Goal: Task Accomplishment & Management: Manage account settings

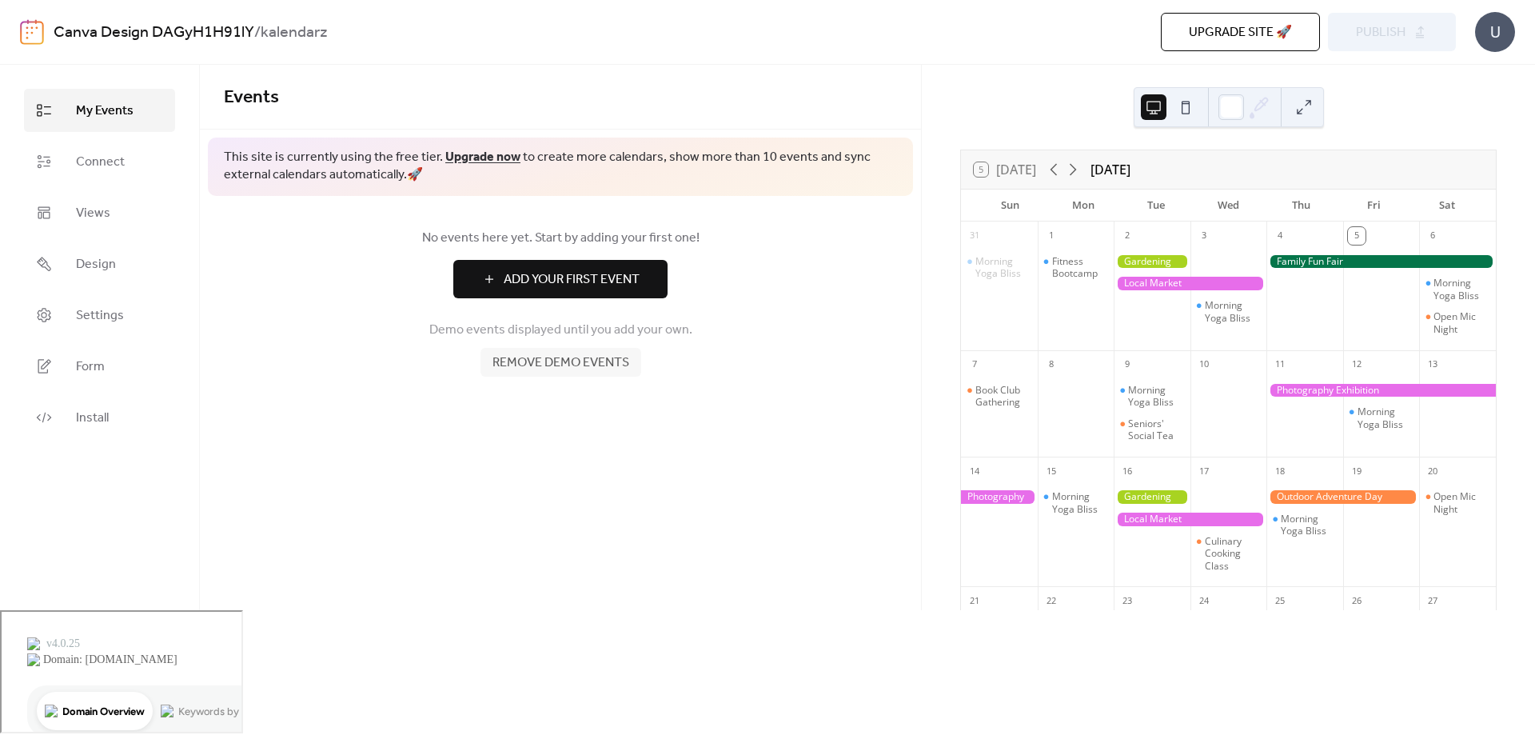
click at [1182, 107] on button at bounding box center [1186, 107] width 26 height 26
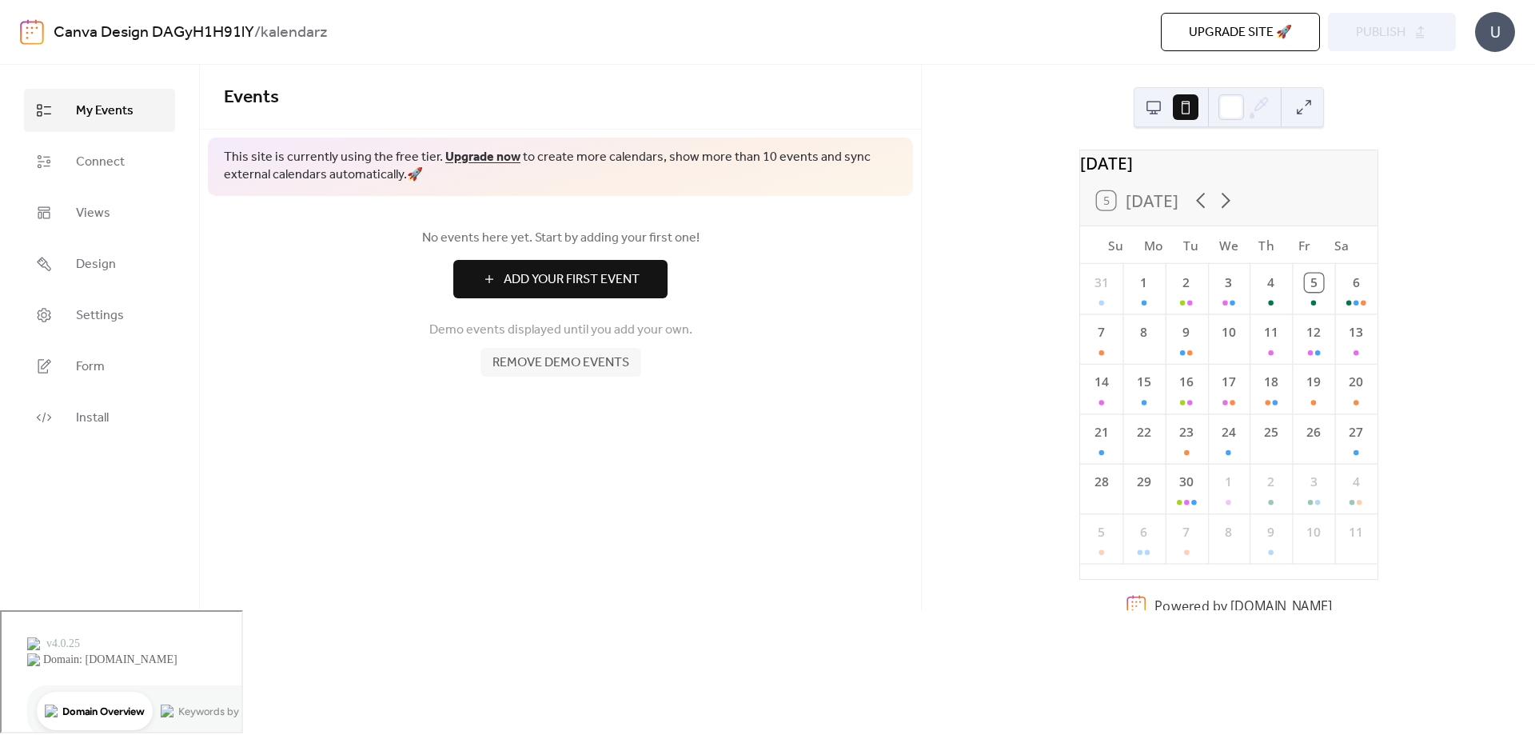
click at [1163, 106] on button at bounding box center [1154, 107] width 26 height 26
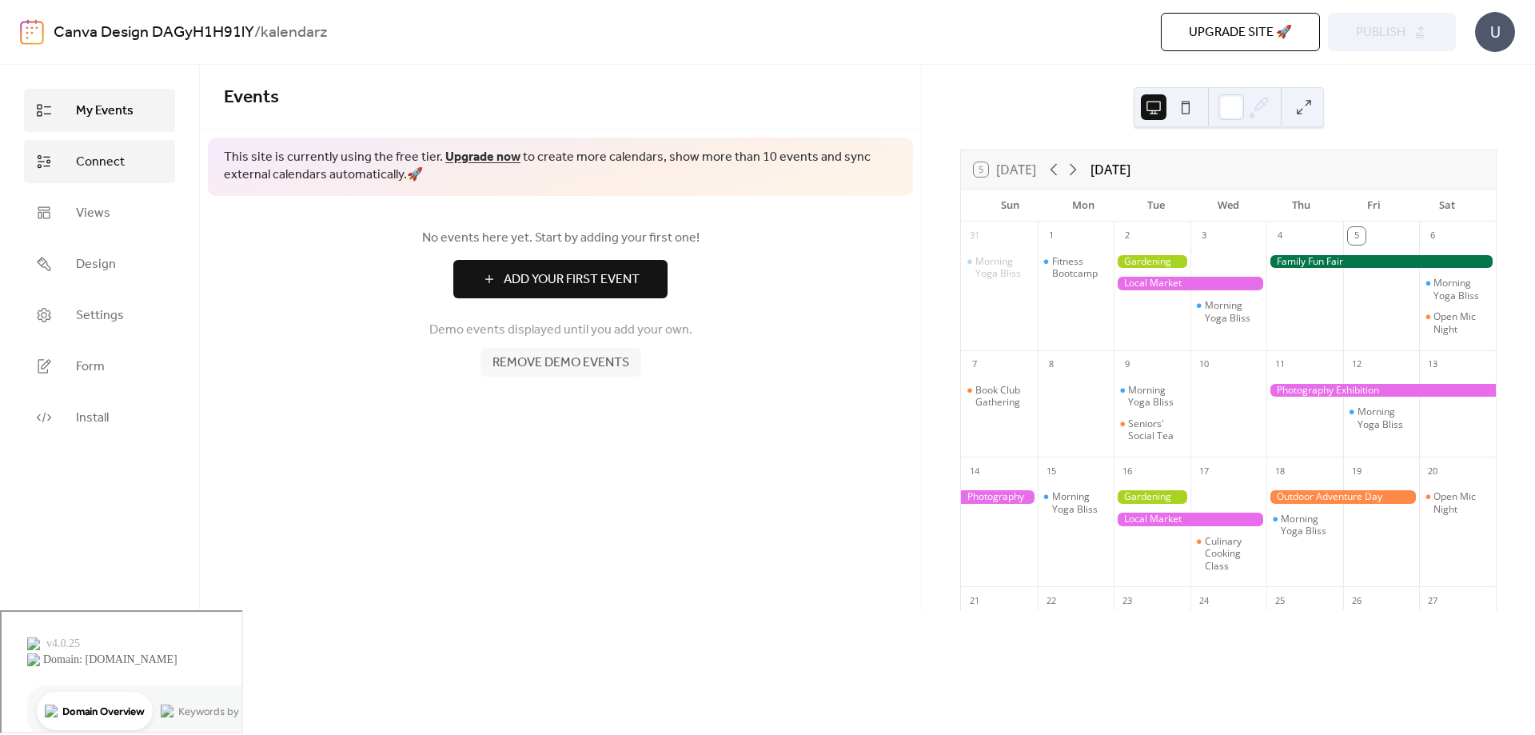
click at [77, 157] on span "Connect" at bounding box center [100, 162] width 49 height 19
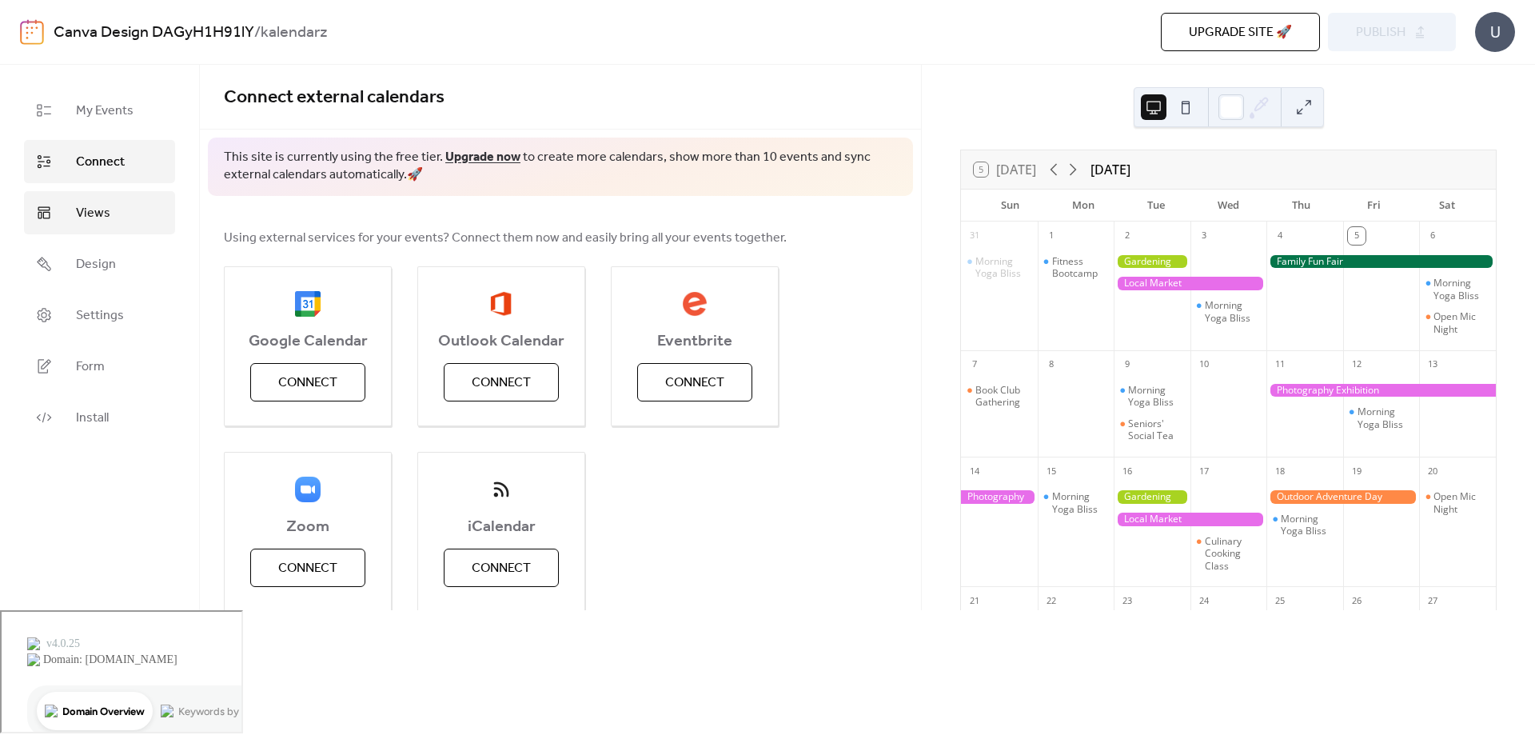
click at [93, 226] on link "Views" at bounding box center [99, 212] width 151 height 43
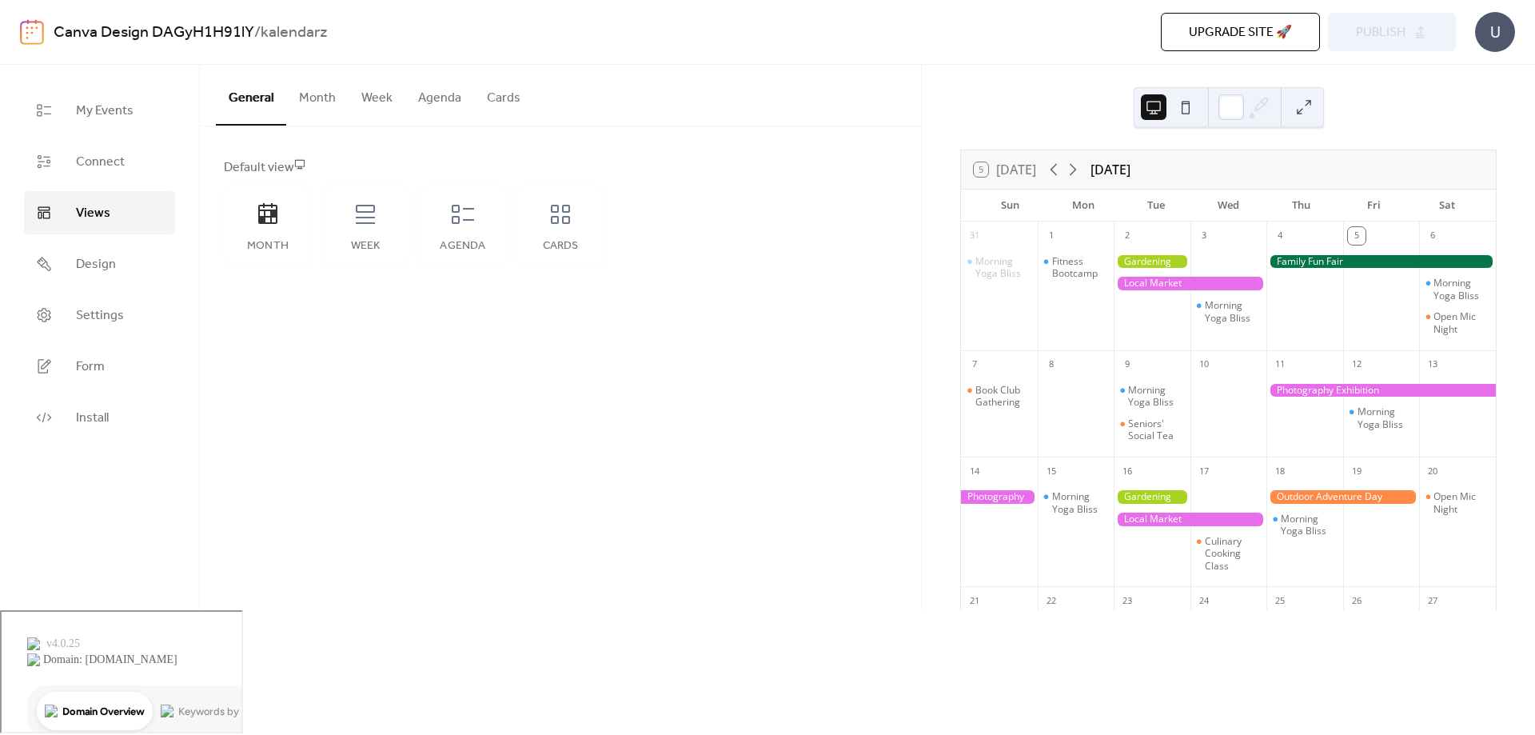
click at [329, 82] on button "Month" at bounding box center [317, 94] width 62 height 59
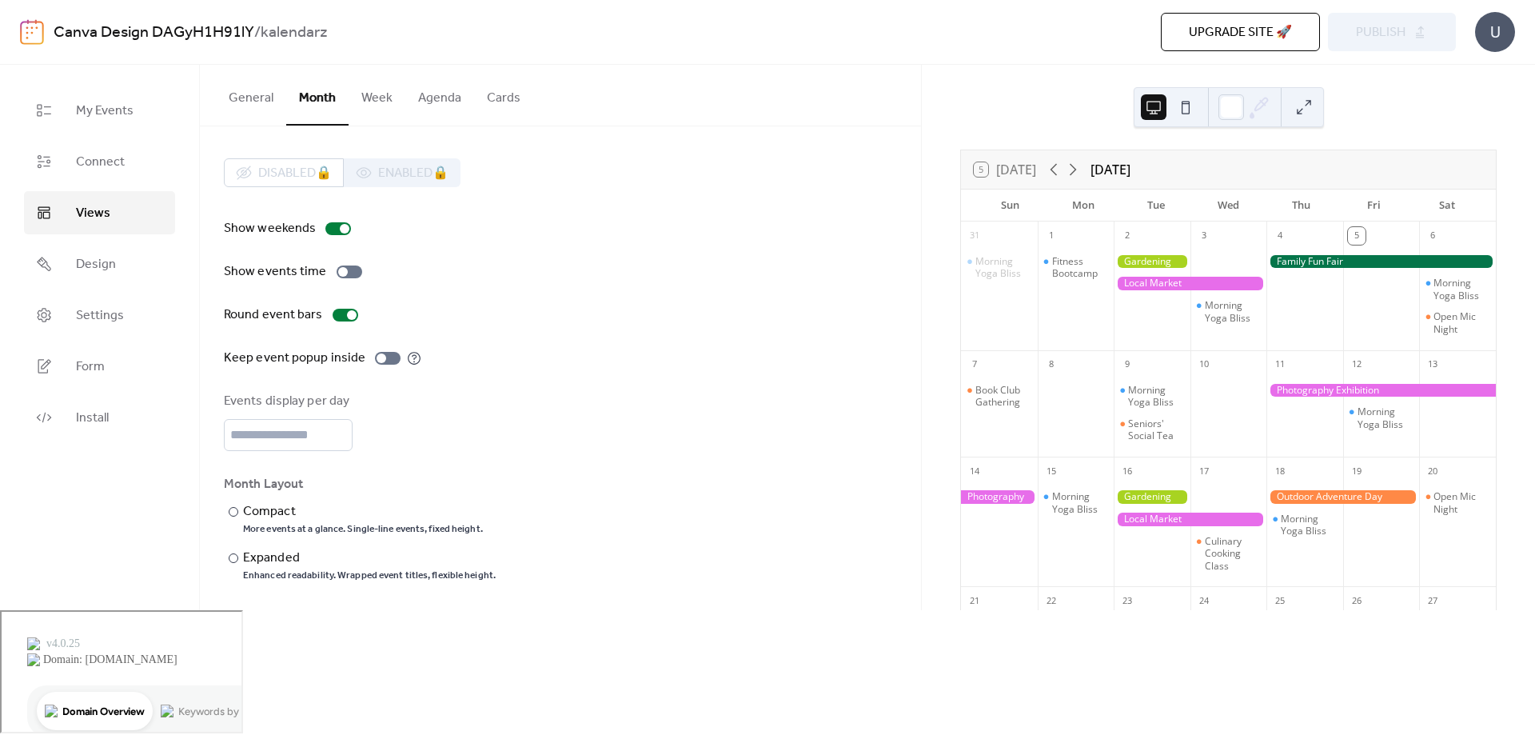
click at [353, 94] on button "Week" at bounding box center [377, 94] width 57 height 59
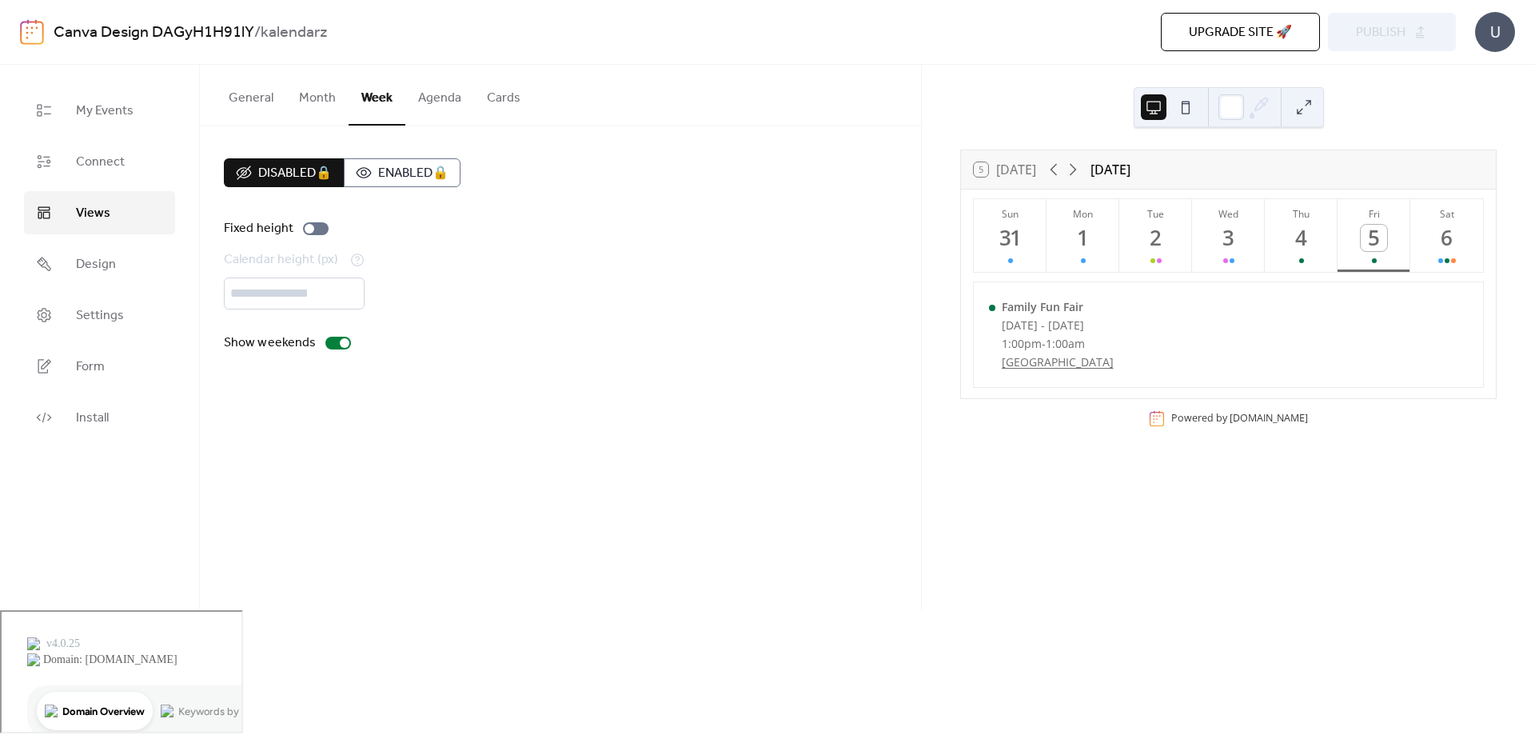
click at [420, 93] on button "Agenda" at bounding box center [439, 94] width 69 height 59
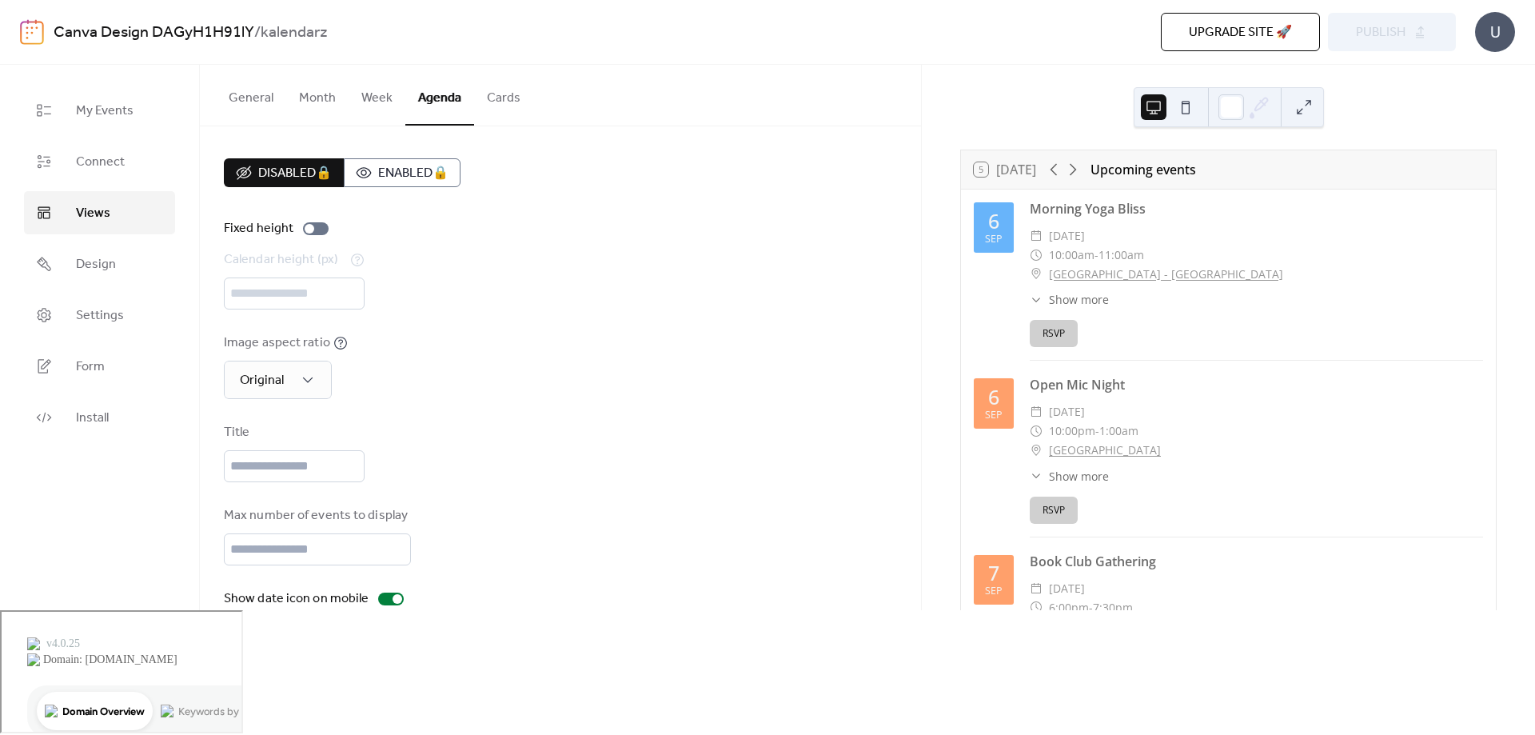
click at [492, 110] on button "Cards" at bounding box center [503, 94] width 59 height 59
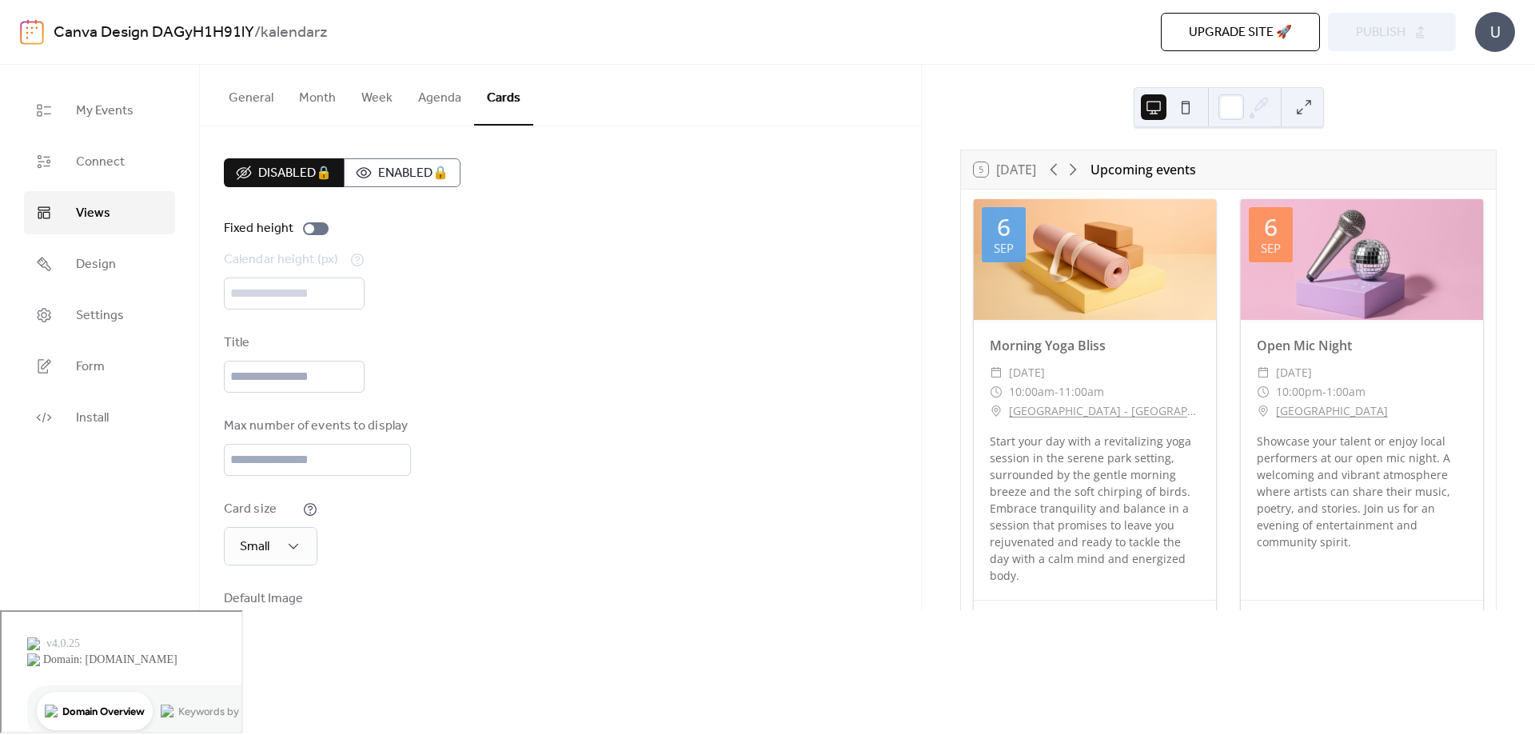
click at [241, 84] on button "General" at bounding box center [251, 94] width 70 height 59
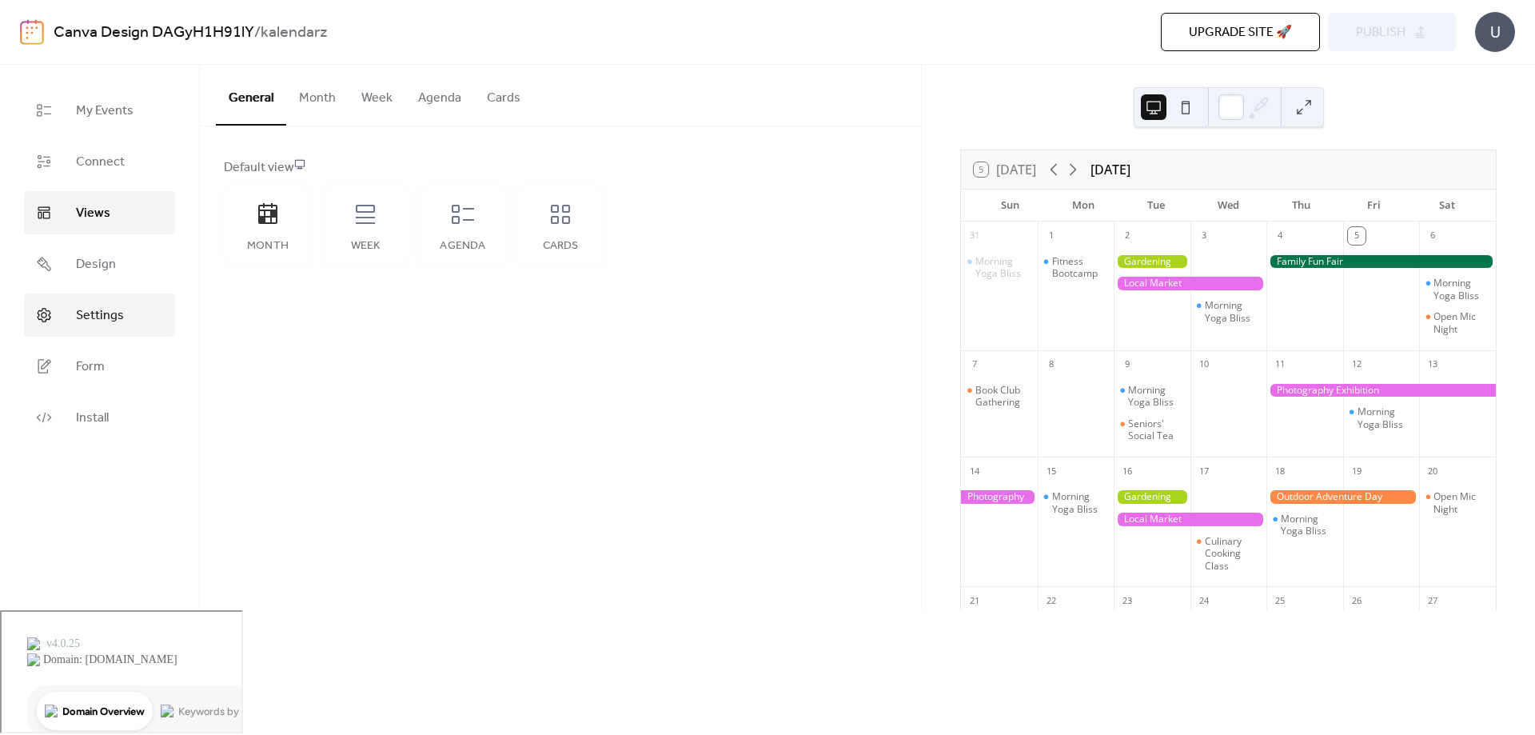
click at [90, 321] on span "Settings" at bounding box center [100, 315] width 48 height 19
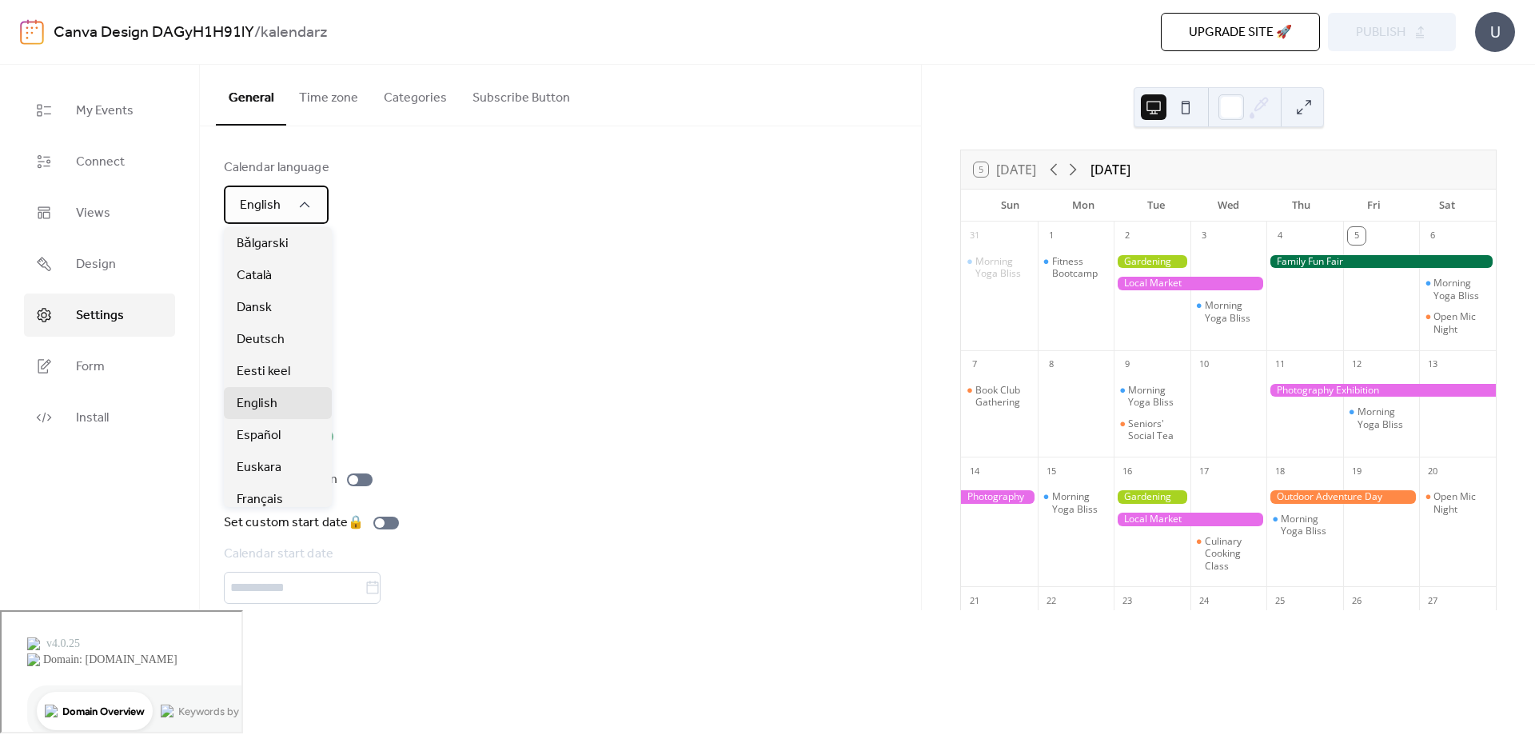
click at [253, 209] on span "English" at bounding box center [260, 205] width 41 height 25
click at [270, 430] on div "Polski" at bounding box center [278, 435] width 108 height 32
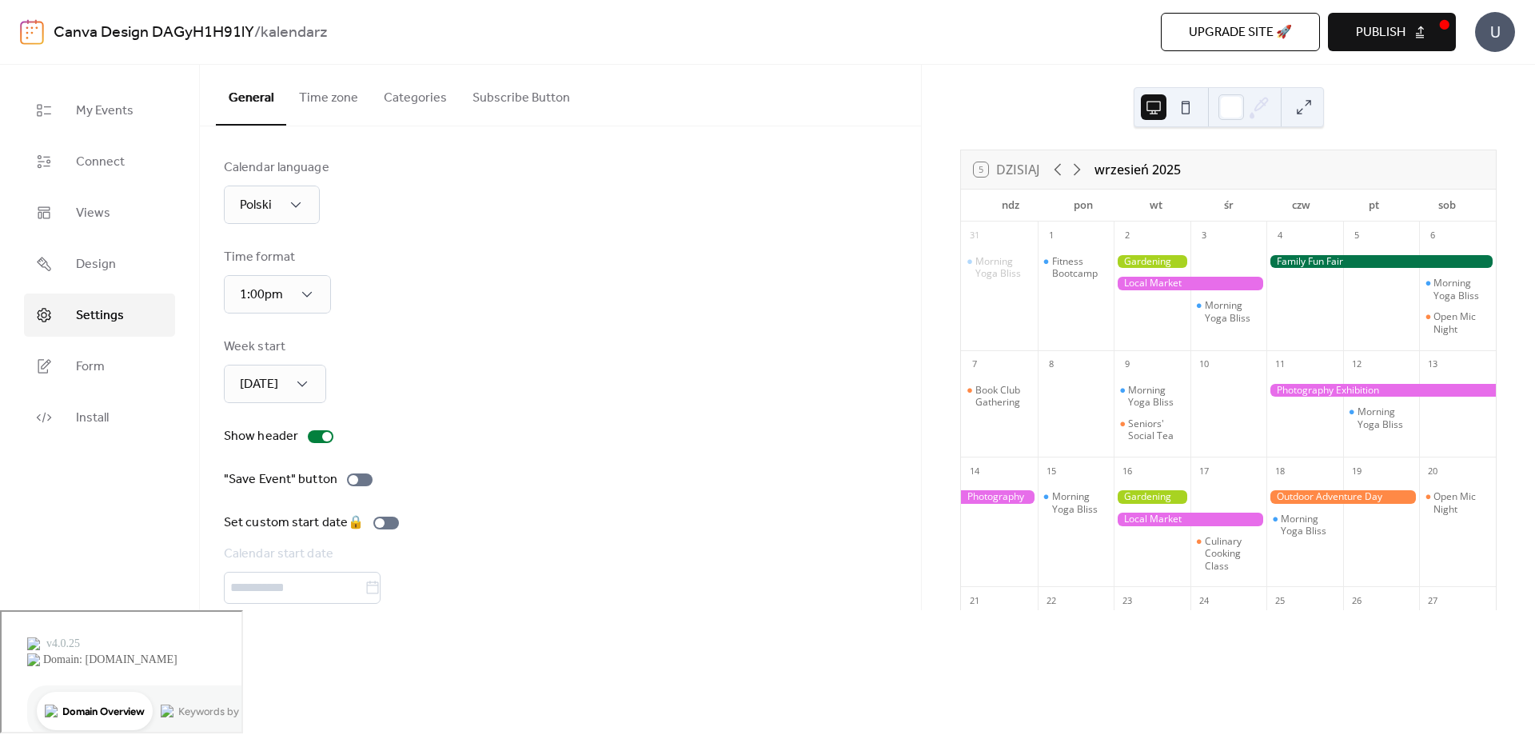
click at [353, 261] on div "Time format 1:00pm" at bounding box center [560, 281] width 673 height 66
click at [114, 269] on span "Design" at bounding box center [96, 264] width 40 height 19
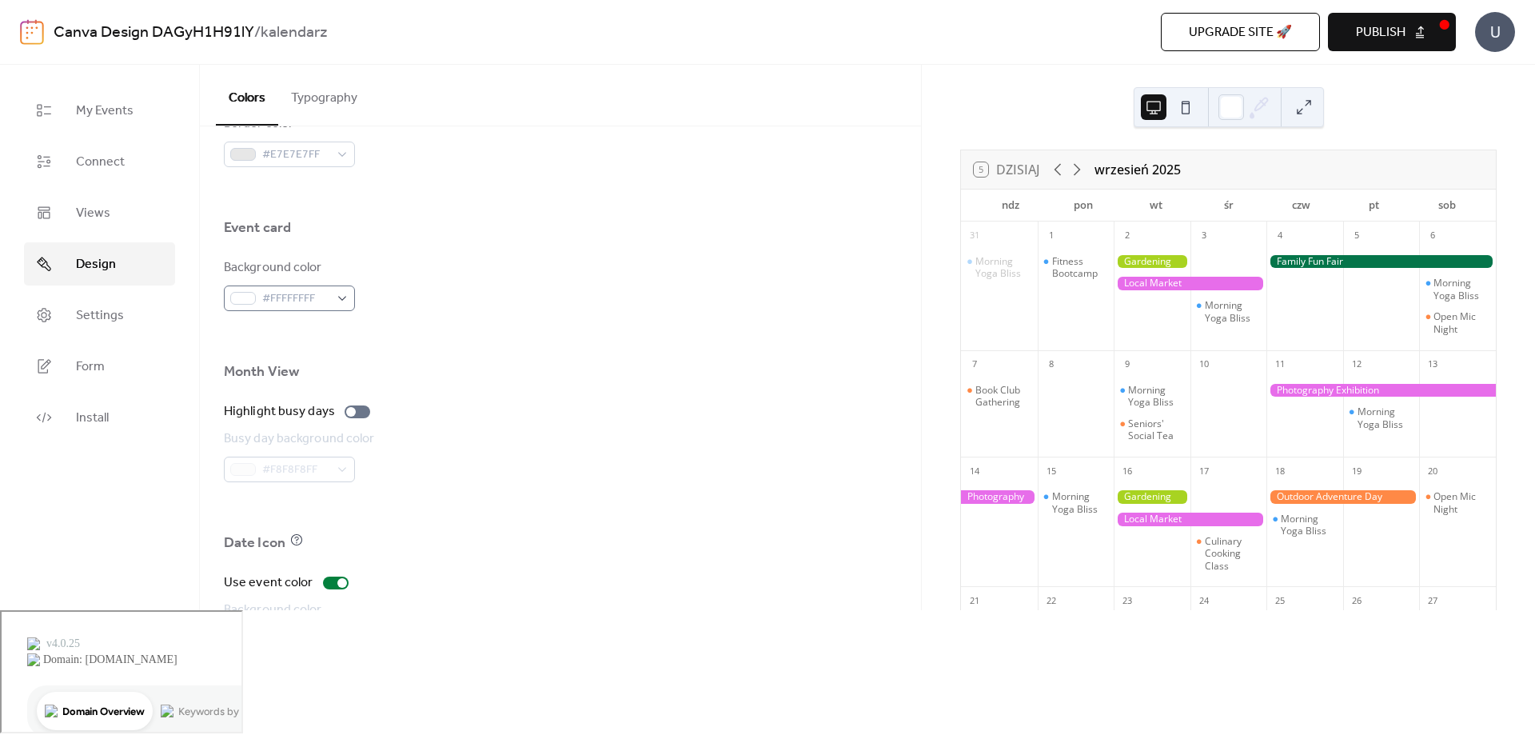
scroll to position [941, 0]
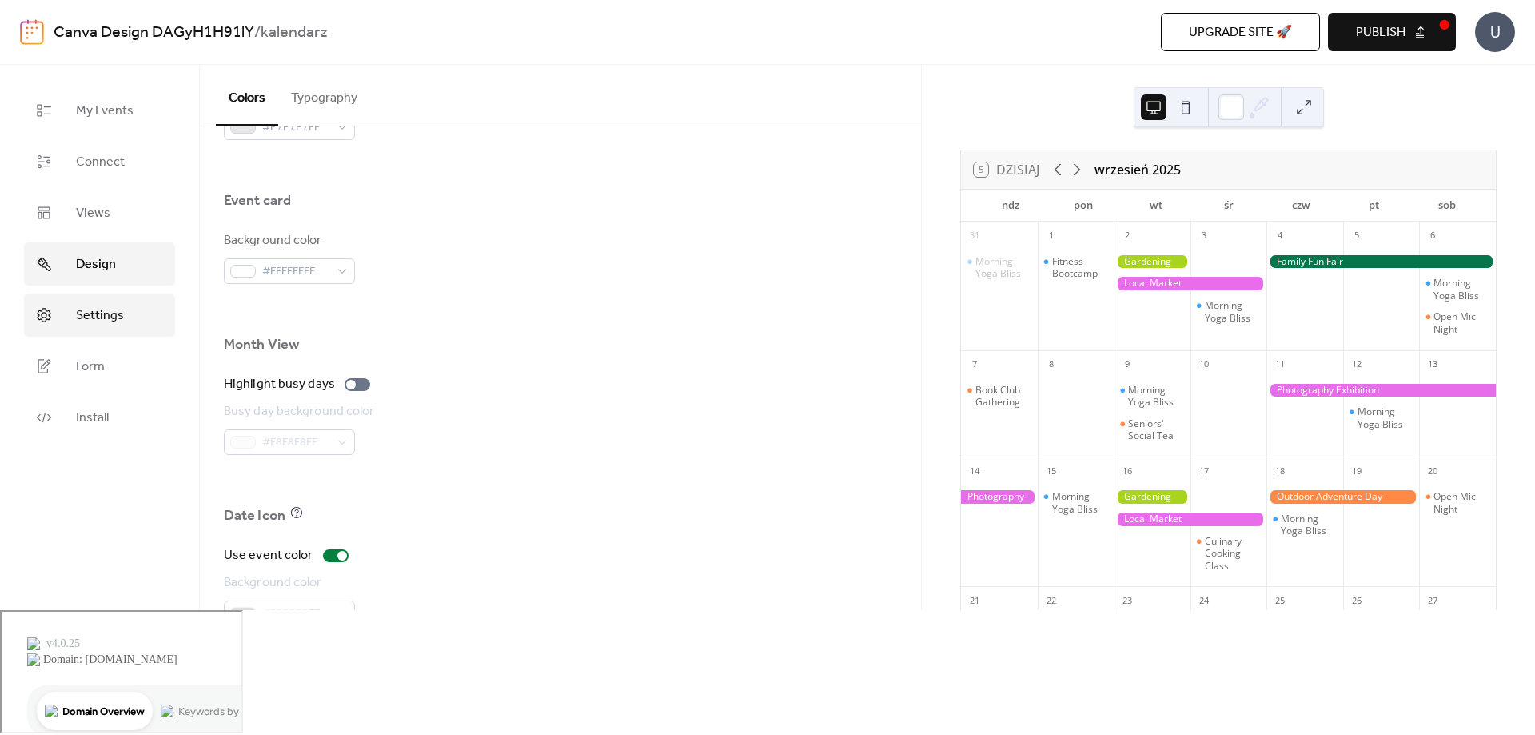
click at [126, 316] on link "Settings" at bounding box center [99, 314] width 151 height 43
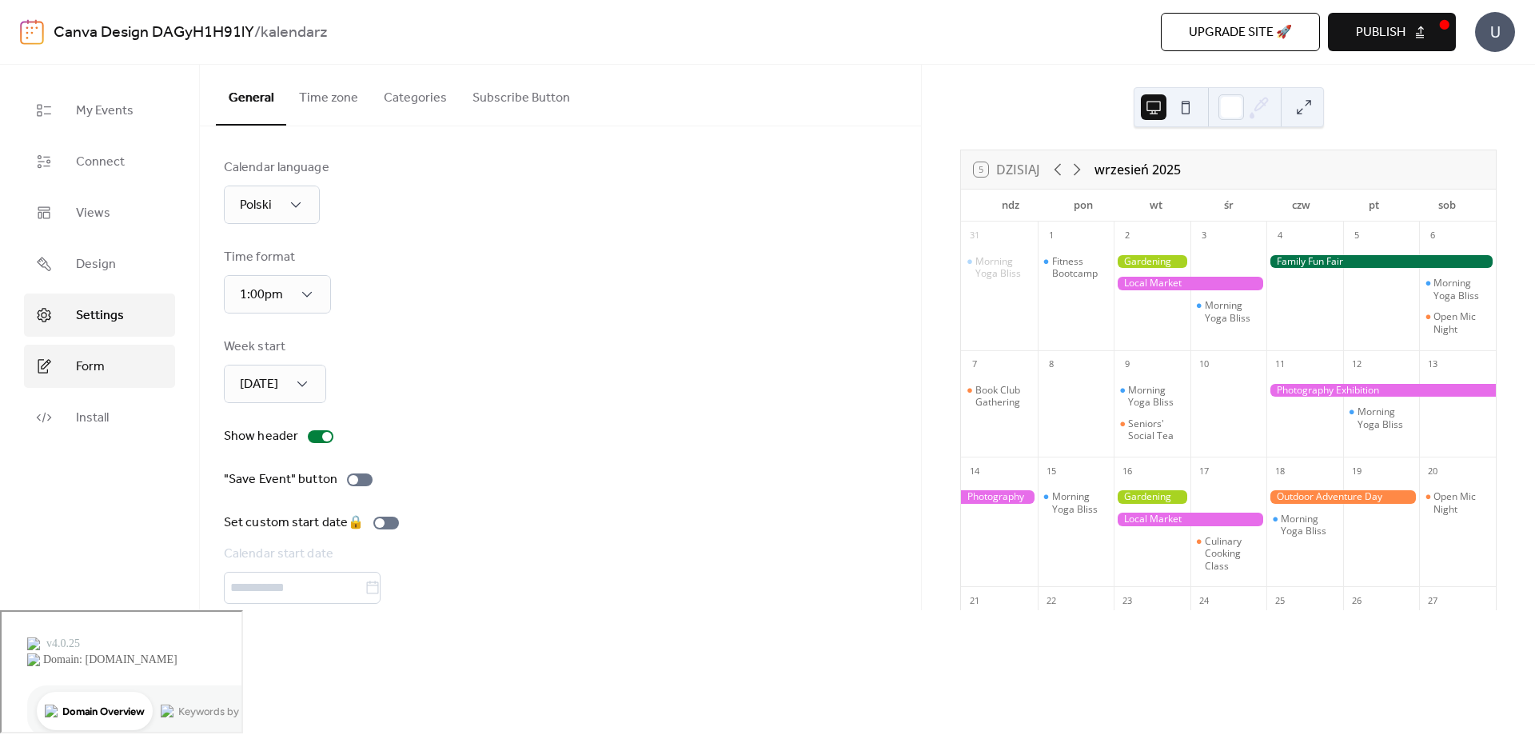
click at [124, 370] on link "Form" at bounding box center [99, 366] width 151 height 43
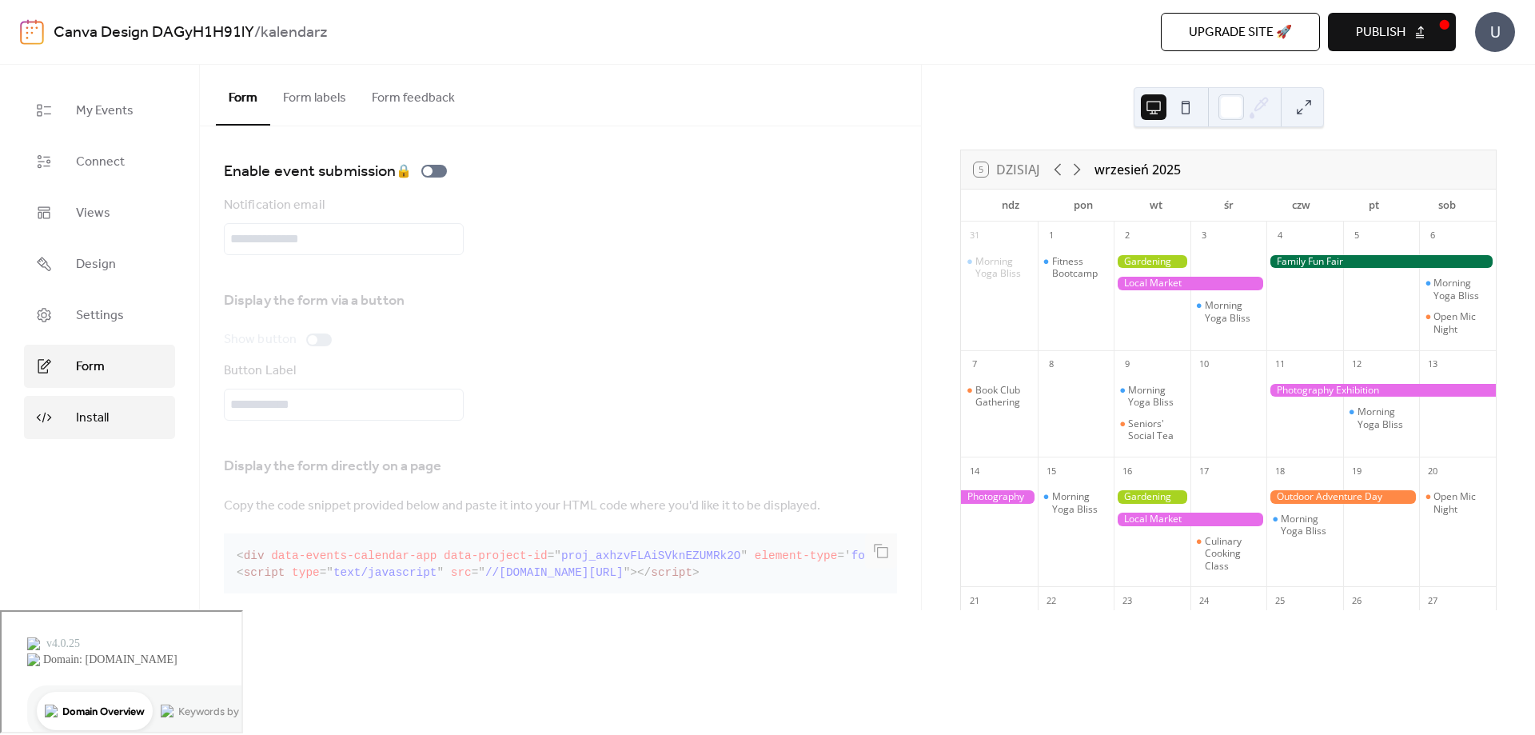
click at [125, 417] on link "Install" at bounding box center [99, 417] width 151 height 43
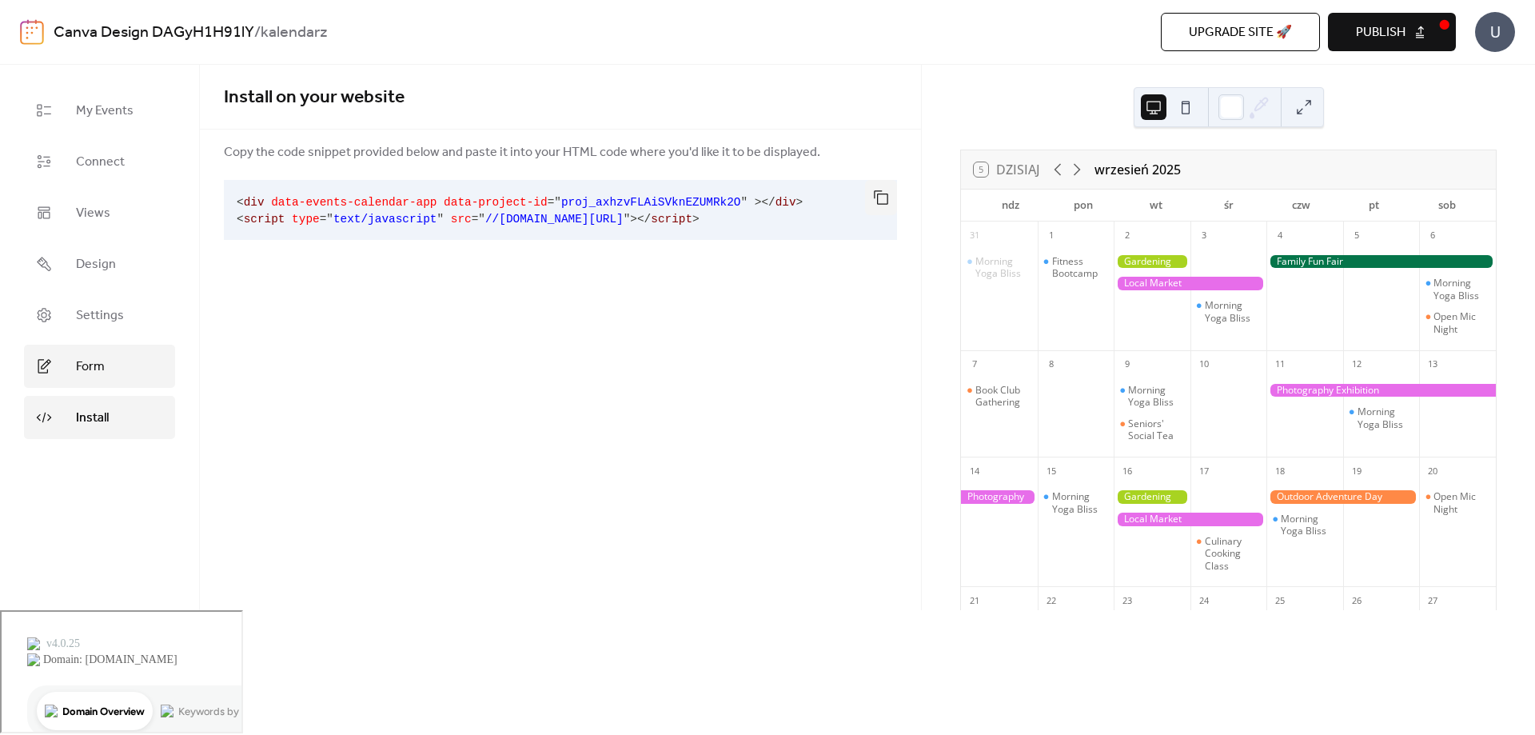
click at [100, 377] on span "Form" at bounding box center [90, 366] width 29 height 19
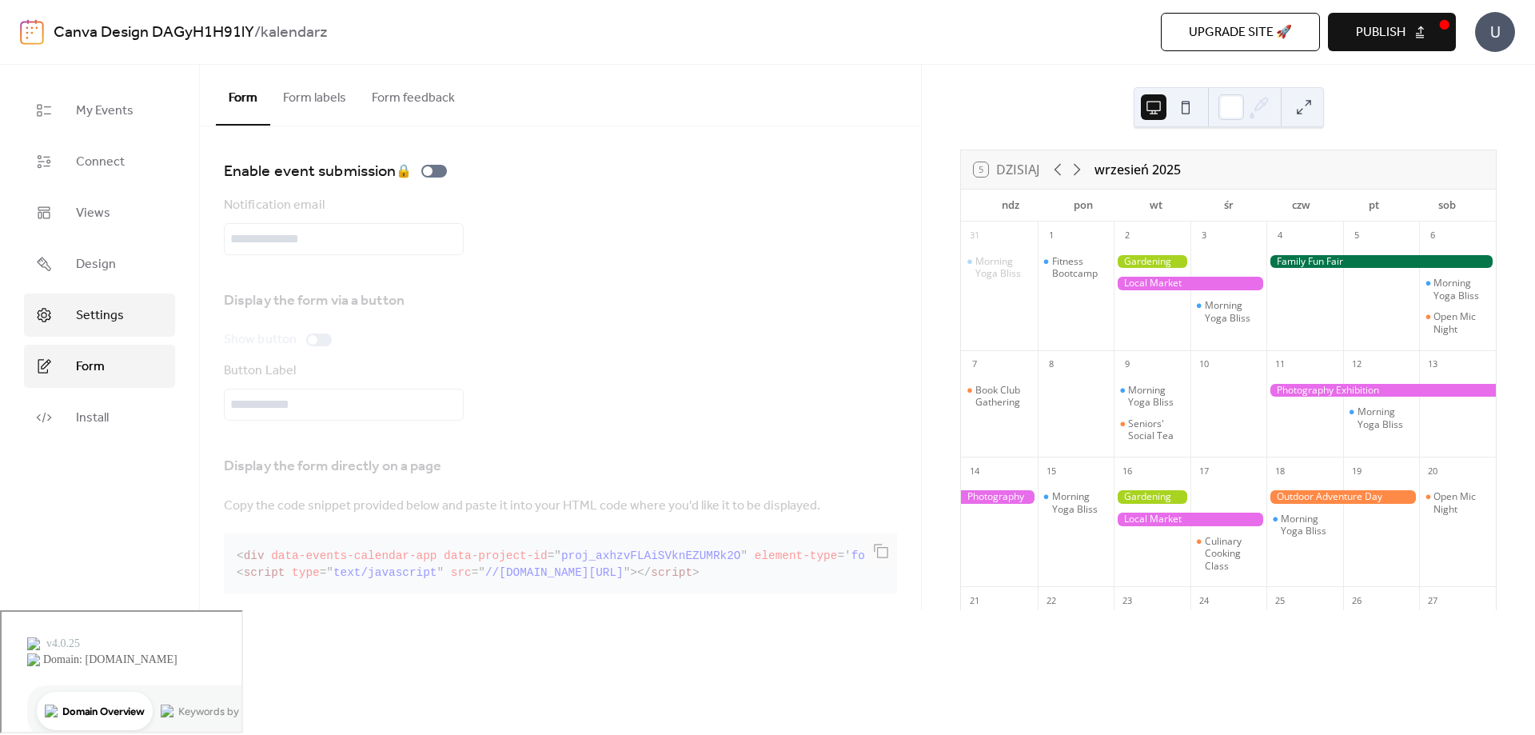
click at [102, 310] on span "Settings" at bounding box center [100, 315] width 48 height 19
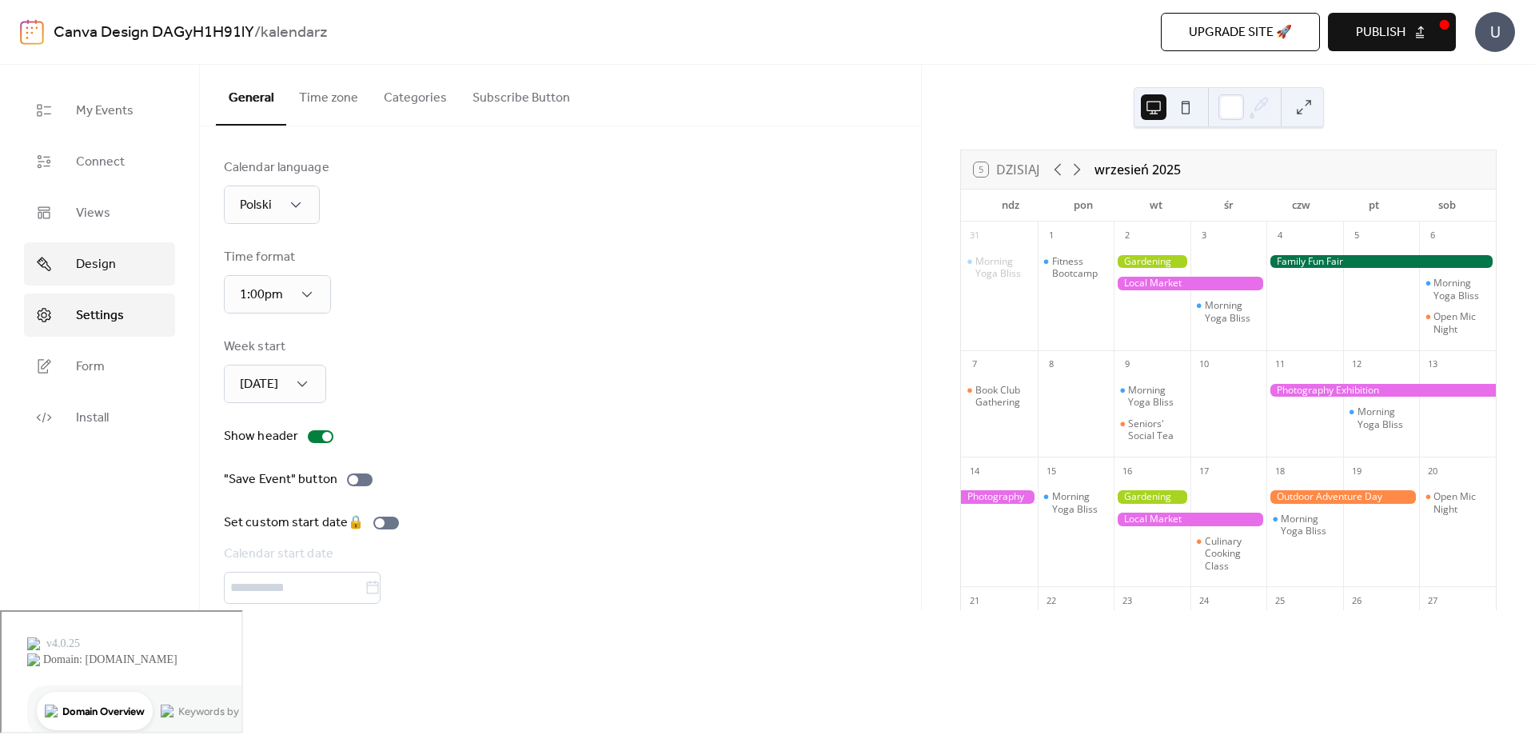
click at [111, 265] on span "Design" at bounding box center [96, 264] width 40 height 19
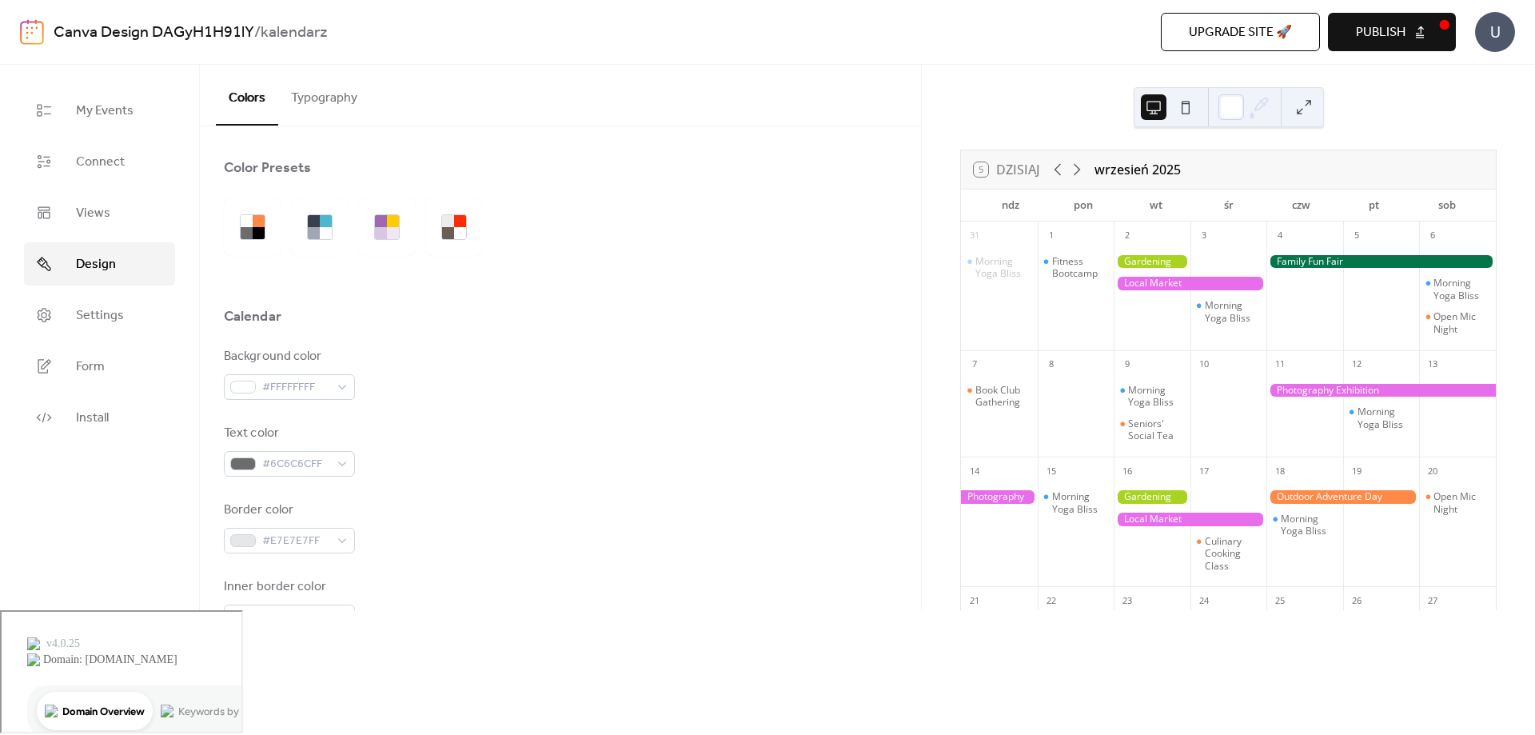
click at [114, 238] on ul "My Events Connect Views Design Settings Form Install" at bounding box center [99, 264] width 151 height 350
click at [114, 222] on link "Views" at bounding box center [99, 212] width 151 height 43
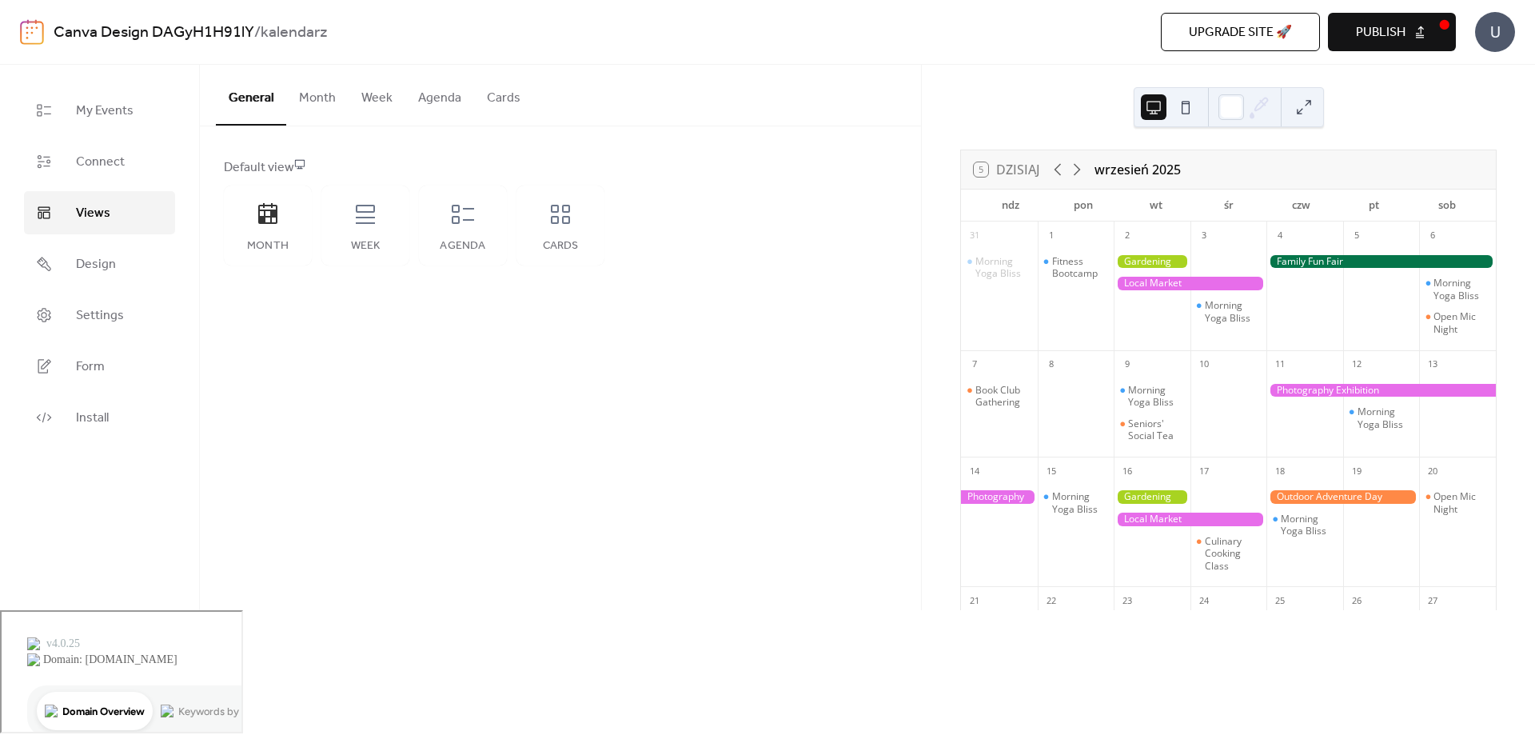
click at [117, 183] on ul "My Events Connect Views Design Settings Form Install" at bounding box center [99, 264] width 151 height 350
drag, startPoint x: 1074, startPoint y: 249, endPoint x: 1106, endPoint y: 281, distance: 44.7
click at [1077, 249] on div "Fitness Bootcamp" at bounding box center [1076, 296] width 77 height 98
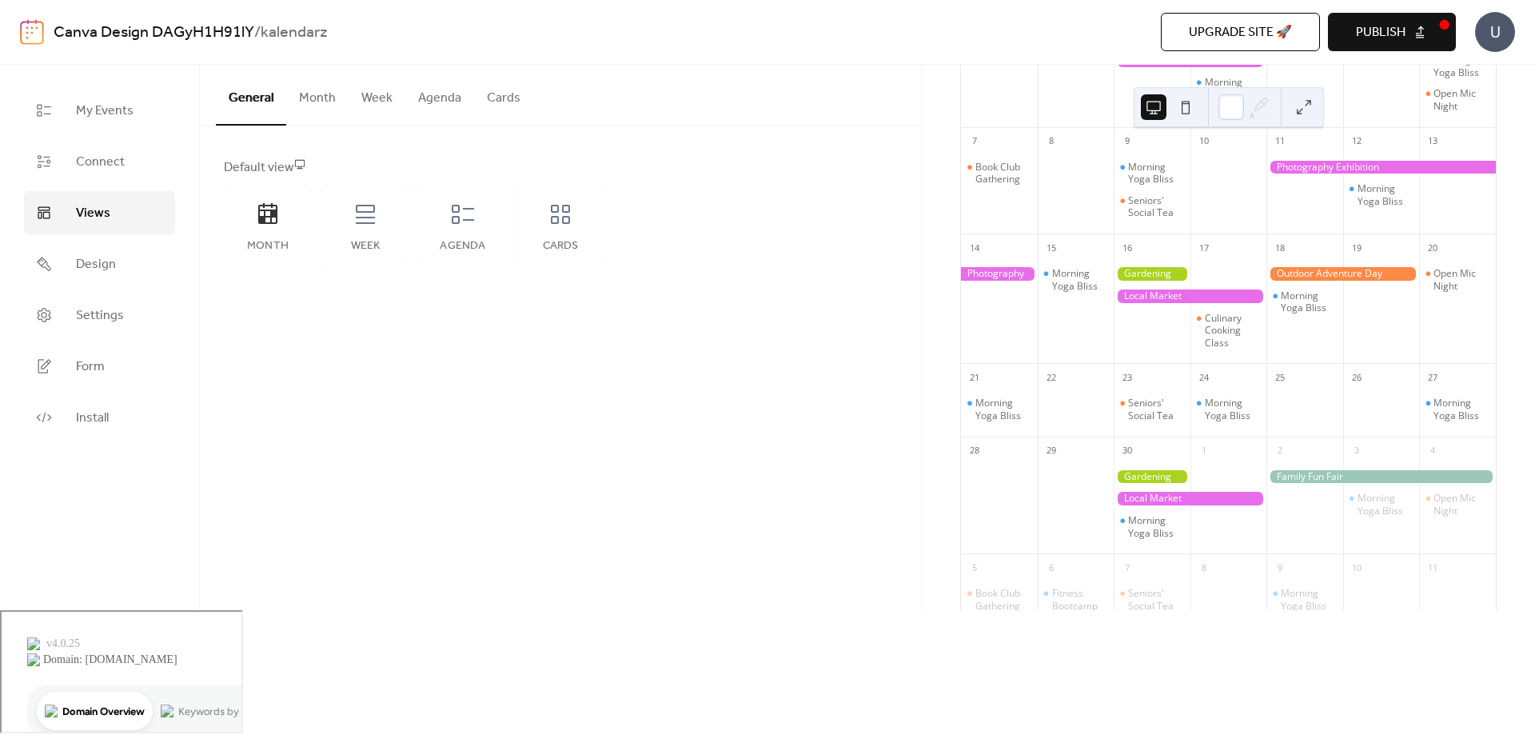
click at [1181, 688] on div "Obsługiwane przez [DOMAIN_NAME]" at bounding box center [1239, 693] width 170 height 14
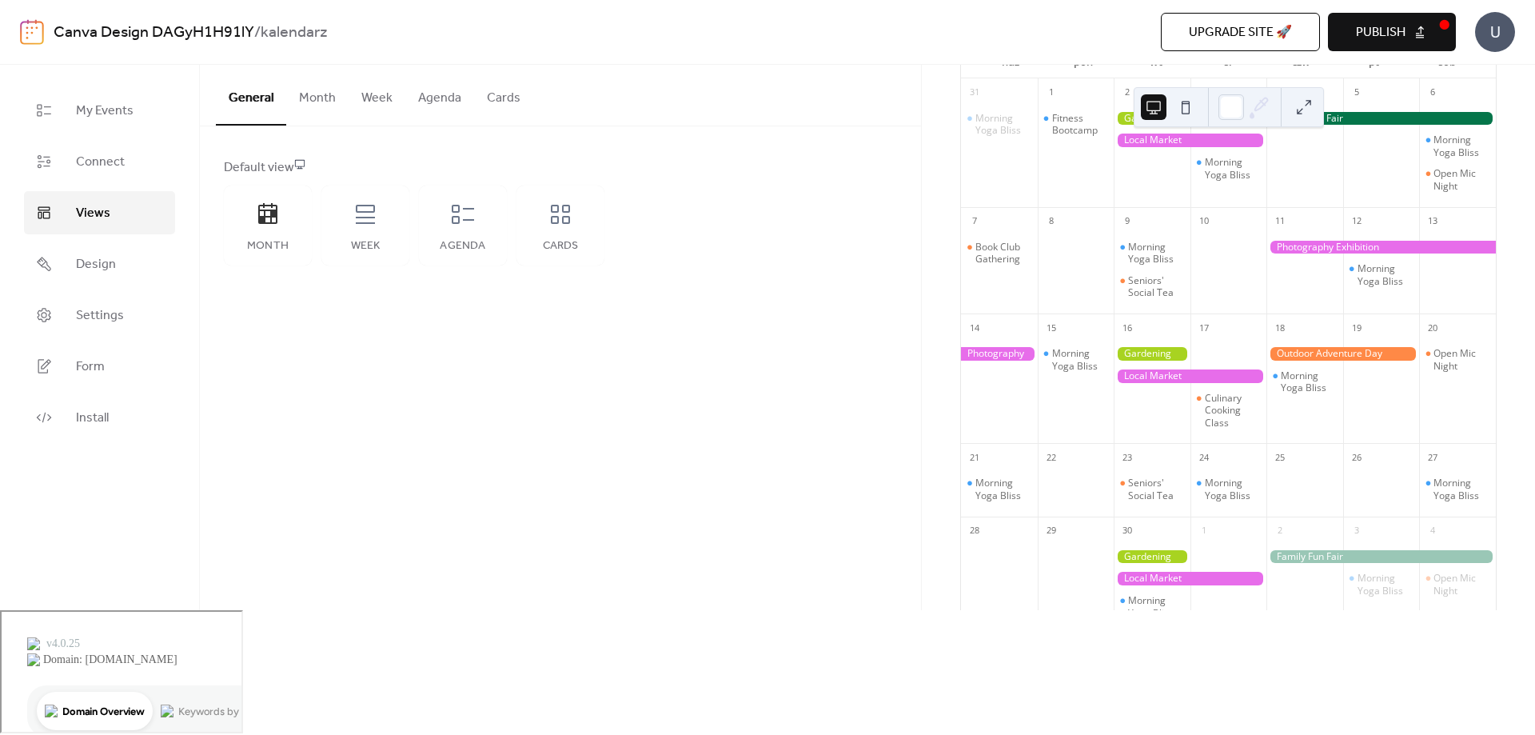
scroll to position [0, 0]
